Goal: Information Seeking & Learning: Learn about a topic

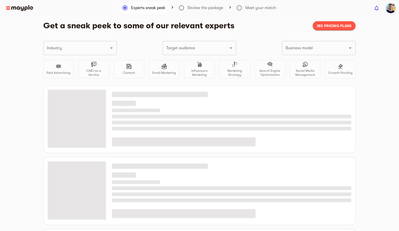
click at [17, 7] on img at bounding box center [19, 8] width 27 height 6
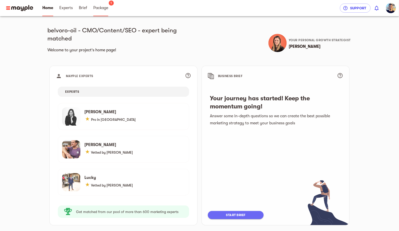
click at [104, 8] on span "Package" at bounding box center [100, 8] width 15 height 6
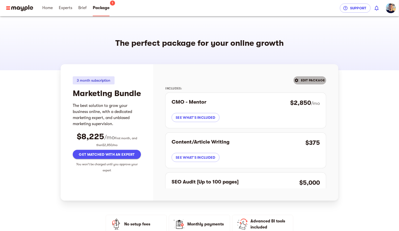
click at [317, 83] on span "EDIT PACKAGE" at bounding box center [310, 81] width 30 height 6
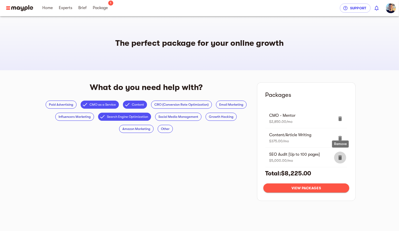
click at [339, 158] on icon "delete" at bounding box center [340, 158] width 4 height 5
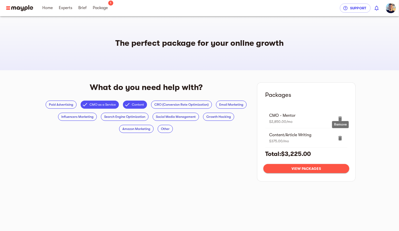
click at [341, 138] on icon "delete" at bounding box center [340, 138] width 4 height 5
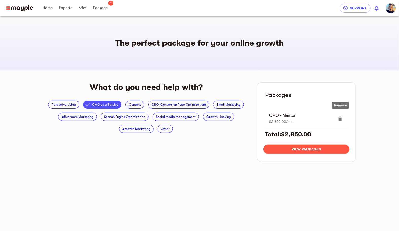
click at [338, 120] on icon "delete" at bounding box center [340, 119] width 6 height 6
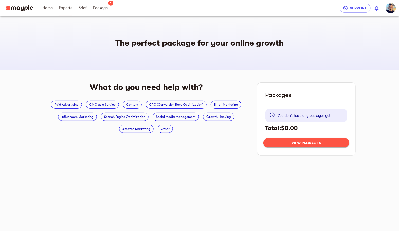
click at [65, 9] on span "Experts" at bounding box center [65, 8] width 13 height 6
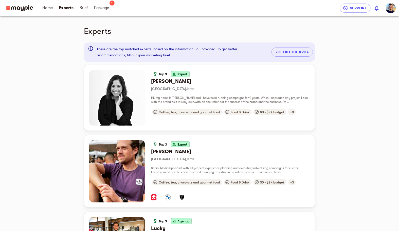
click at [20, 10] on img at bounding box center [19, 8] width 27 height 6
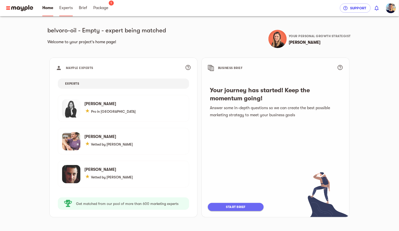
click at [67, 9] on span "Experts" at bounding box center [65, 8] width 13 height 6
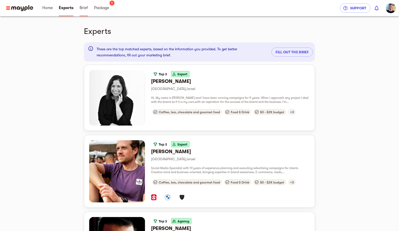
click at [86, 8] on span "Brief" at bounding box center [84, 8] width 8 height 6
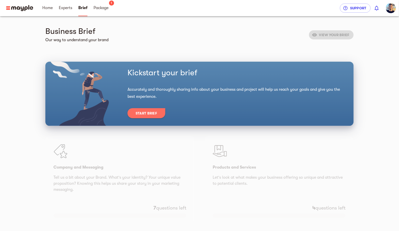
click at [31, 9] on img at bounding box center [19, 8] width 27 height 6
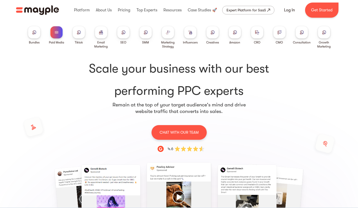
click at [35, 34] on img at bounding box center [34, 32] width 4 height 4
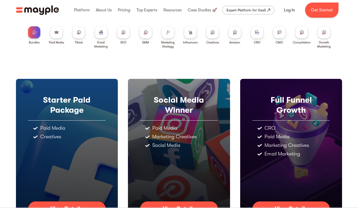
click at [325, 35] on div at bounding box center [324, 32] width 12 height 12
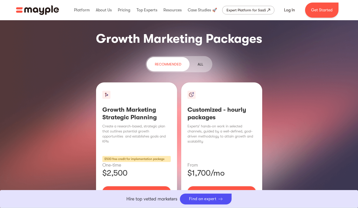
scroll to position [614, 0]
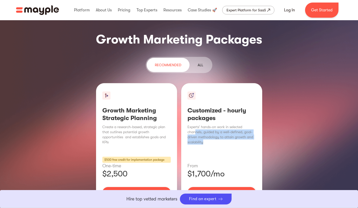
drag, startPoint x: 212, startPoint y: 104, endPoint x: 196, endPoint y: 95, distance: 18.7
click at [196, 125] on p "Experts’ hands-on work in selected channels, guided by a well-defined, goal-dri…" at bounding box center [221, 135] width 68 height 20
click at [228, 106] on div "Customized - hourly packages Experts’ hands-on work in selected channels, guide…" at bounding box center [221, 152] width 81 height 138
click at [203, 58] on link "ALL" at bounding box center [200, 65] width 22 height 14
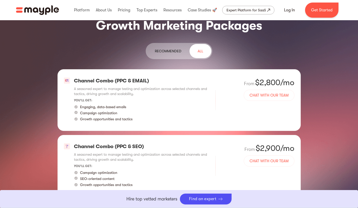
scroll to position [629, 0]
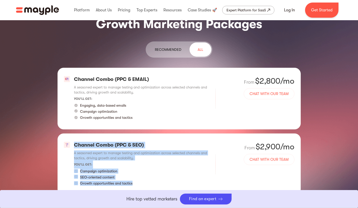
drag, startPoint x: 143, startPoint y: 144, endPoint x: 74, endPoint y: 106, distance: 79.2
click at [74, 142] on div "Channel Combo (PPC & SEO) A seasoned expert to manage testing and optimization …" at bounding box center [141, 164] width 135 height 45
click at [74, 142] on p "Channel Combo (PPC & SEO)" at bounding box center [141, 145] width 135 height 7
drag, startPoint x: 72, startPoint y: 103, endPoint x: 137, endPoint y: 145, distance: 77.5
click at [137, 145] on div "Channel Combo (PPC & SEO) A seasoned expert to manage testing and optimization …" at bounding box center [178, 165] width 243 height 62
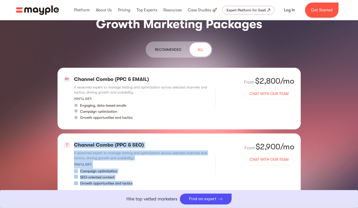
click at [137, 181] on div "Growth opportunities and tactics" at bounding box center [141, 183] width 135 height 5
drag, startPoint x: 139, startPoint y: 146, endPoint x: 71, endPoint y: 99, distance: 82.7
click at [71, 134] on div "Channel Combo (PPC & SEO) A seasoned expert to manage testing and optimization …" at bounding box center [178, 165] width 243 height 62
drag, startPoint x: 60, startPoint y: 99, endPoint x: 131, endPoint y: 143, distance: 83.9
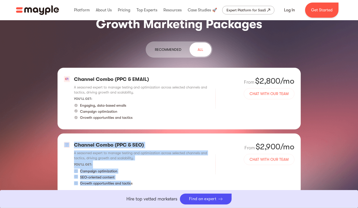
click at [131, 143] on div "Channel Combo (PPC & SEO) A seasoned expert to manage testing and optimization …" at bounding box center [178, 165] width 243 height 62
click at [131, 181] on p "Growth opportunities and tactics" at bounding box center [106, 183] width 52 height 5
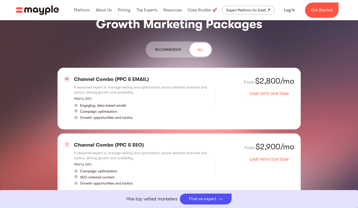
click at [137, 149] on div "Channel Combo (PPC & SEO) A seasoned expert to manage testing and optimization …" at bounding box center [178, 165] width 243 height 62
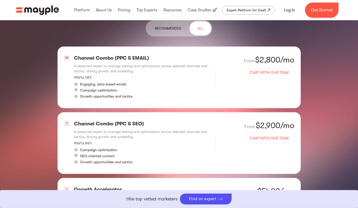
scroll to position [653, 0]
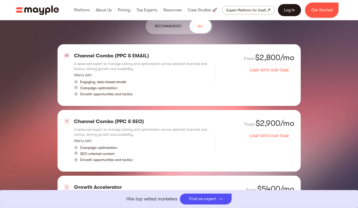
click at [288, 12] on link "Log In" at bounding box center [289, 10] width 23 height 12
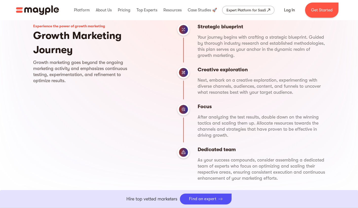
scroll to position [195, 0]
